Goal: Navigation & Orientation: Find specific page/section

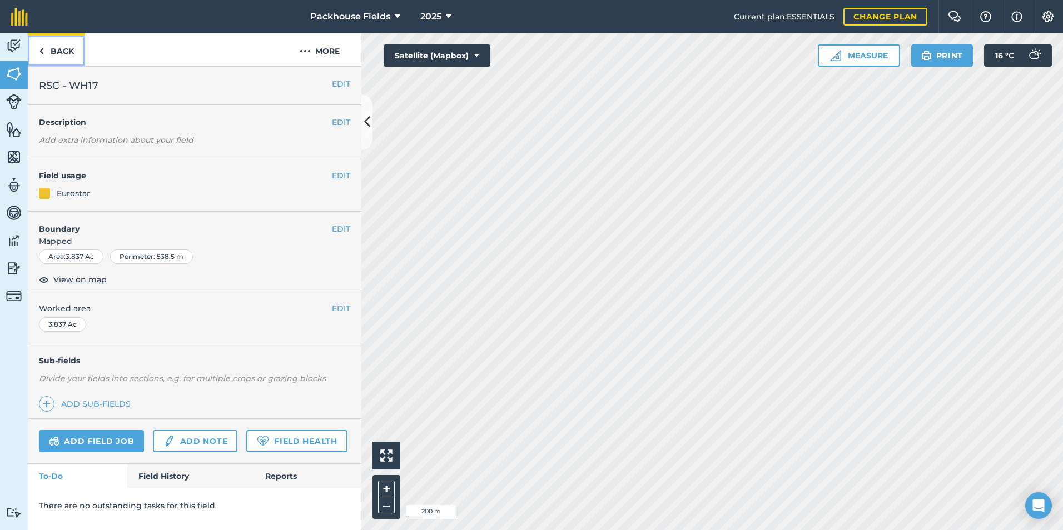
click at [59, 51] on link "Back" at bounding box center [56, 49] width 57 height 33
click at [78, 53] on link "Back" at bounding box center [56, 49] width 57 height 33
